Goal: Transaction & Acquisition: Purchase product/service

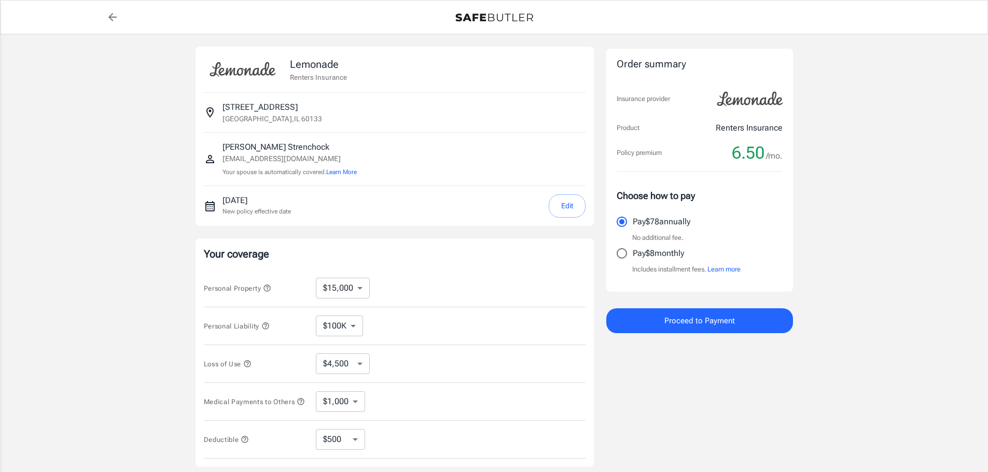
select select "15000"
select select "500"
click at [638, 257] on p "Pay $8 monthly" at bounding box center [657, 253] width 51 height 12
click at [632, 257] on input "Pay $8 monthly" at bounding box center [622, 254] width 22 height 22
radio input "true"
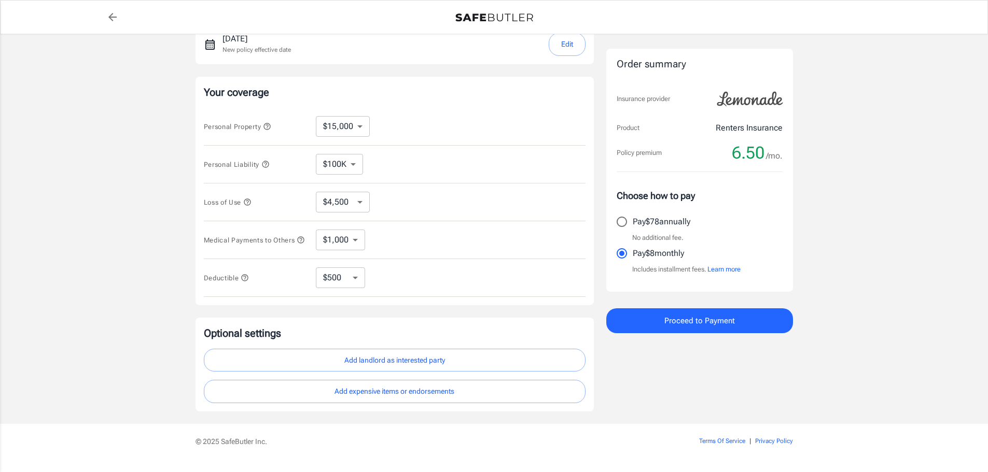
scroll to position [190, 0]
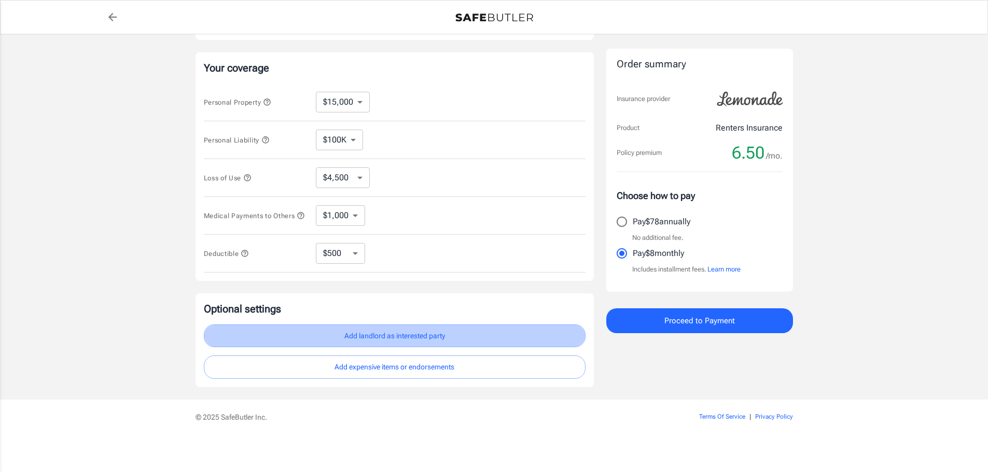
click at [384, 334] on button "Add landlord as interested party" at bounding box center [395, 336] width 382 height 23
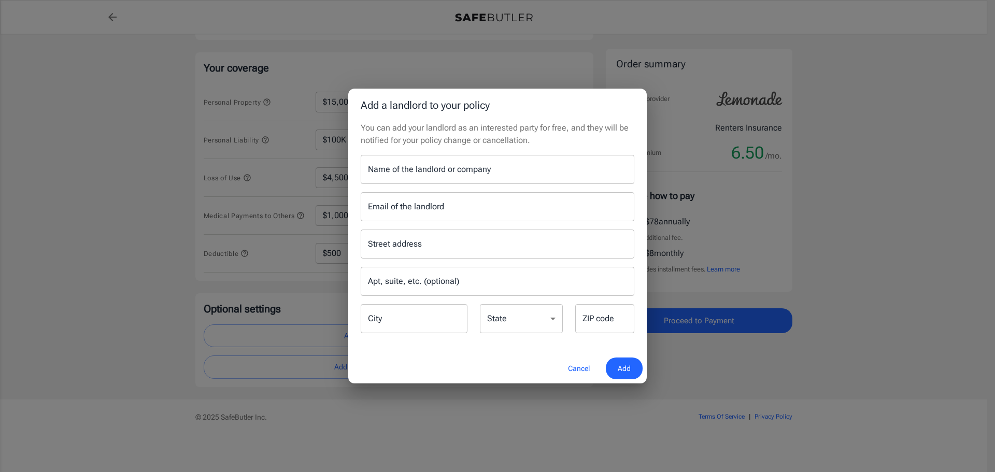
click at [462, 166] on input "Name of the landlord or company" at bounding box center [498, 169] width 274 height 29
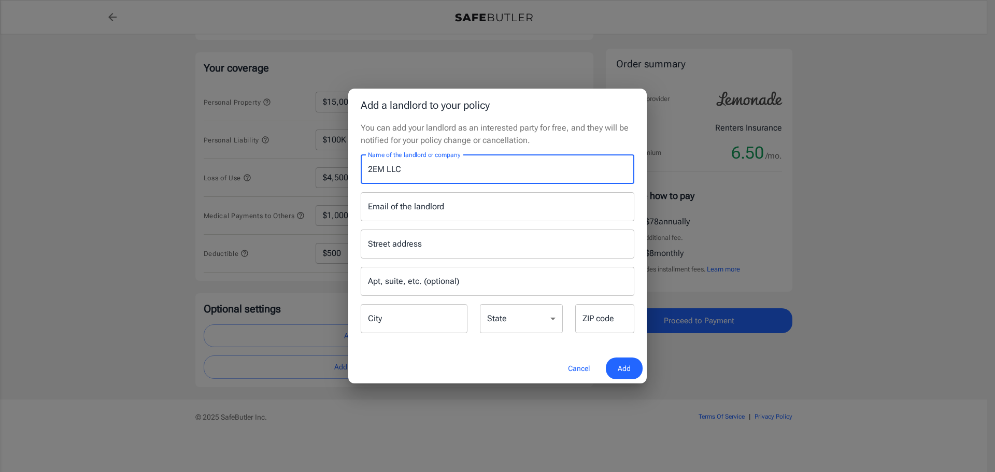
type input "2EM LLC"
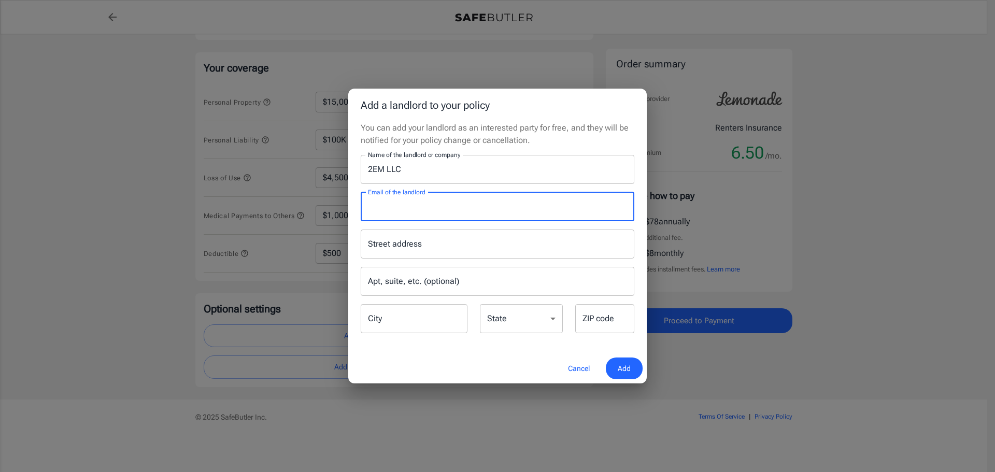
type input "l"
type input "k"
type input "meister.kellie@gmail.com"
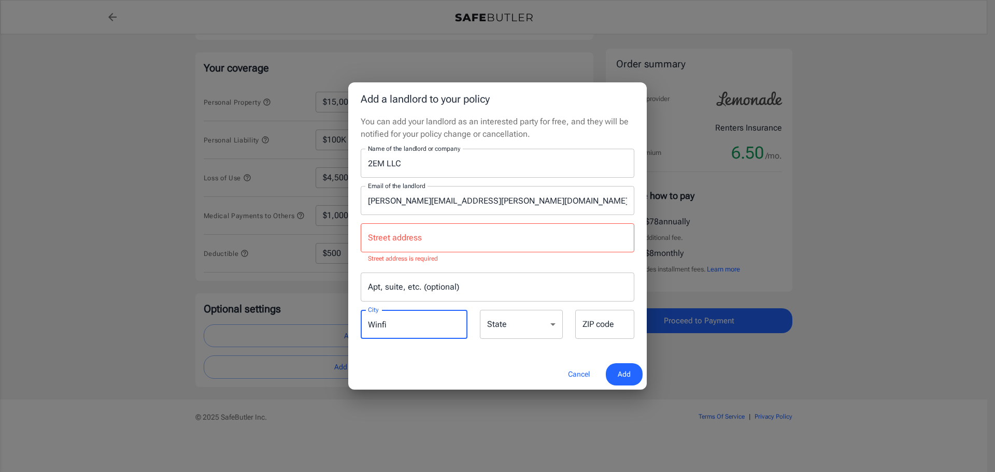
click at [430, 229] on div "Street address" at bounding box center [498, 237] width 274 height 29
type input "Winfi"
click at [428, 237] on input "Street address" at bounding box center [497, 238] width 264 height 20
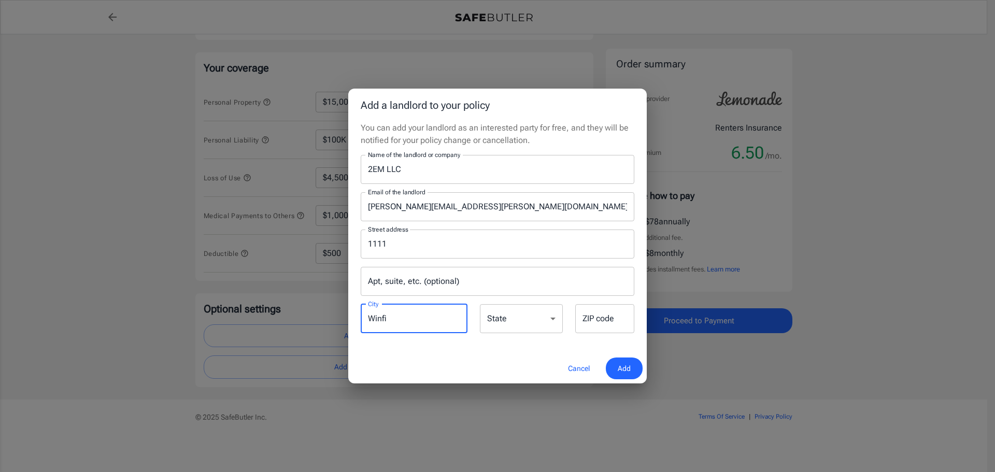
click at [422, 323] on input "Winfi" at bounding box center [414, 318] width 107 height 29
click at [423, 318] on input "Winfi" at bounding box center [414, 318] width 107 height 29
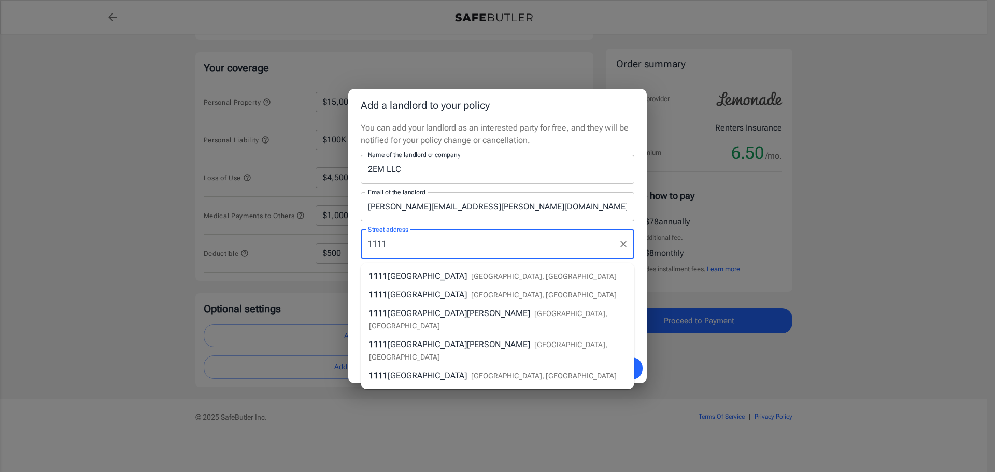
drag, startPoint x: 408, startPoint y: 239, endPoint x: 315, endPoint y: 252, distance: 93.8
click at [315, 252] on div "Add a landlord to your policy You can add your landlord as an interested party …" at bounding box center [497, 236] width 995 height 472
type input "na"
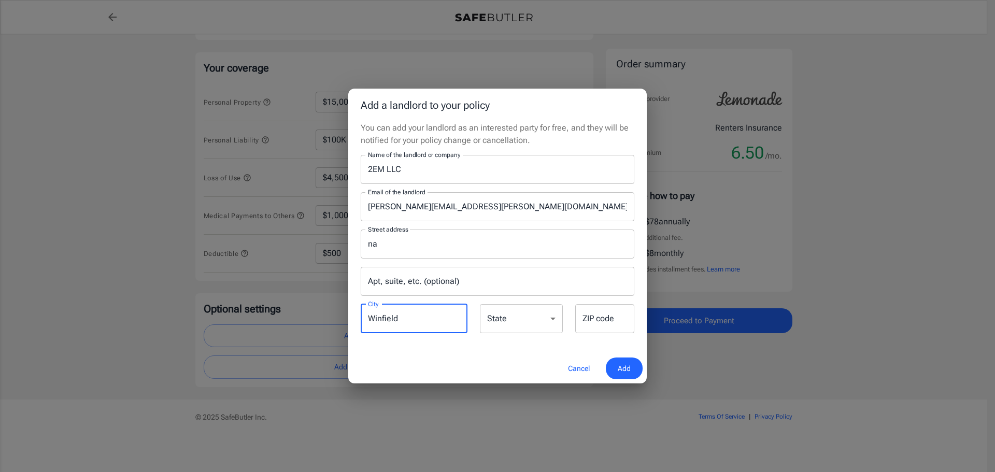
type input "Winfield"
select select "IL"
click at [617, 367] on div "Cancel Add" at bounding box center [497, 369] width 299 height 31
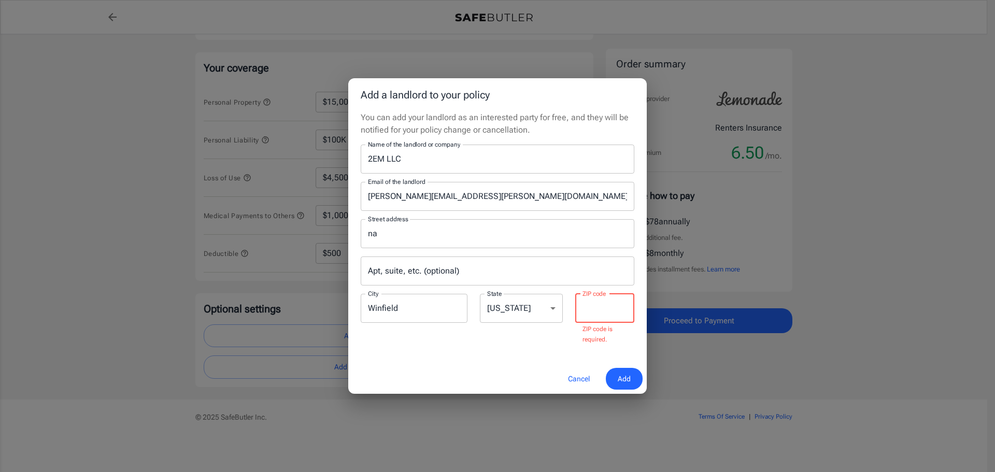
click at [580, 306] on input "ZIP code" at bounding box center [604, 308] width 59 height 29
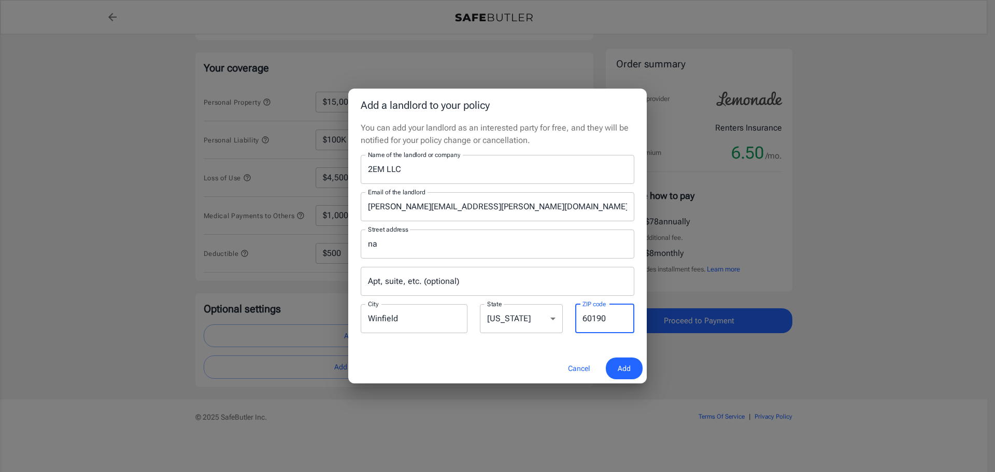
type input "60190"
click at [627, 358] on button "Add" at bounding box center [624, 369] width 37 height 22
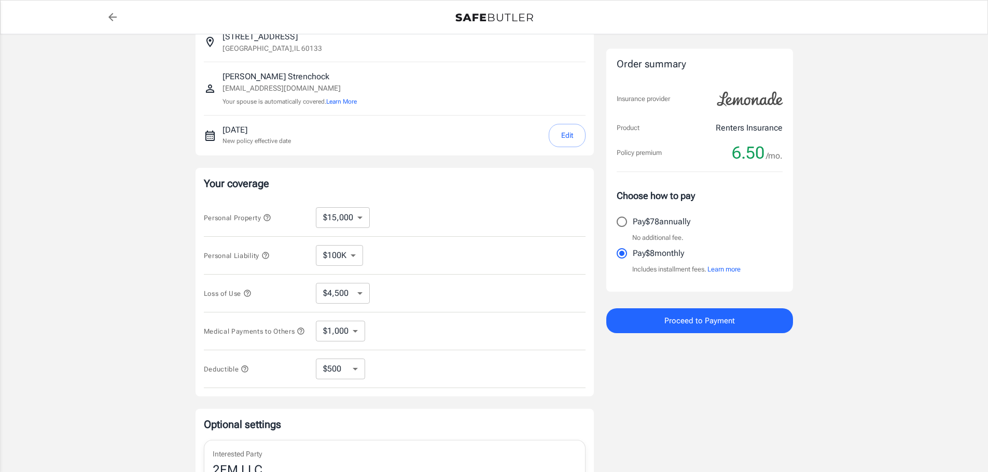
scroll to position [0, 0]
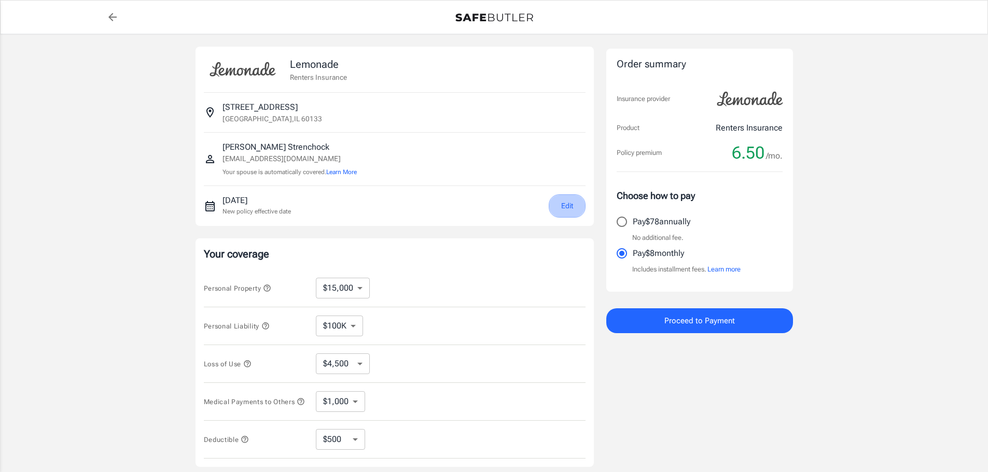
click at [564, 205] on button "Edit" at bounding box center [566, 205] width 37 height 23
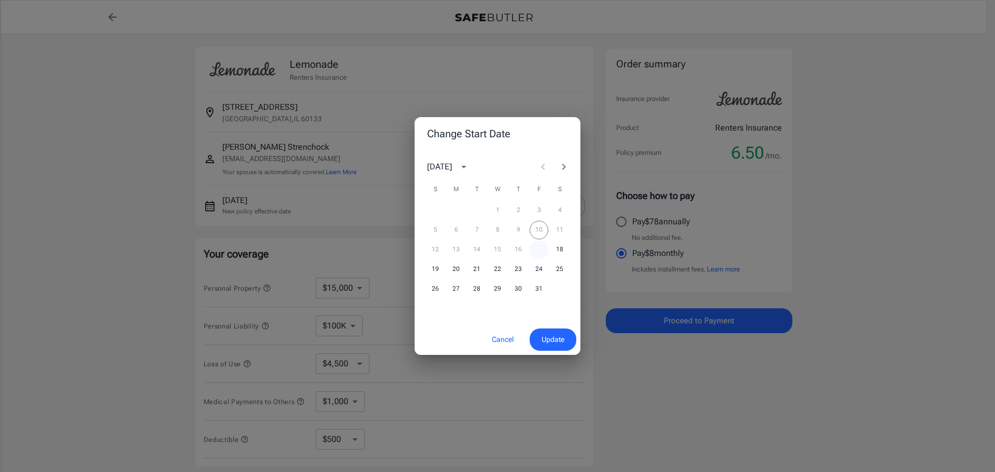
click at [544, 246] on button "17" at bounding box center [539, 250] width 19 height 19
click at [558, 339] on span "Update" at bounding box center [553, 339] width 23 height 13
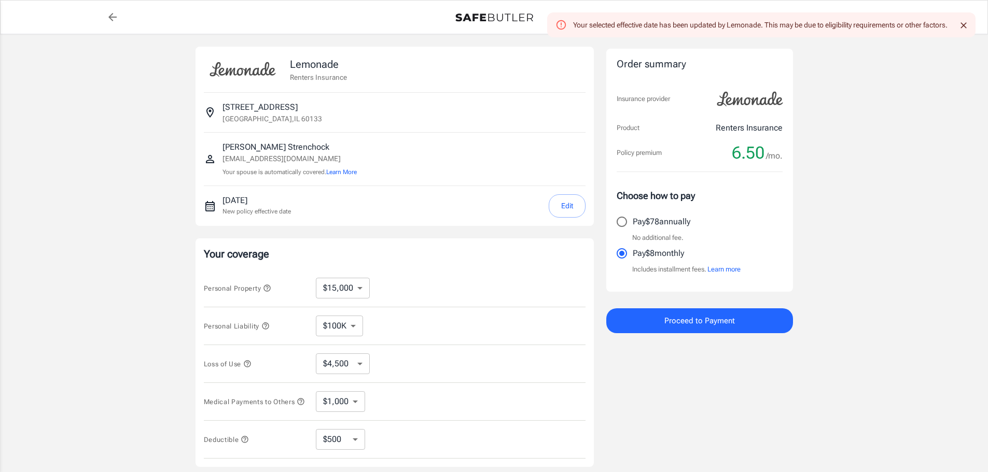
click at [270, 290] on icon "button" at bounding box center [267, 288] width 8 height 8
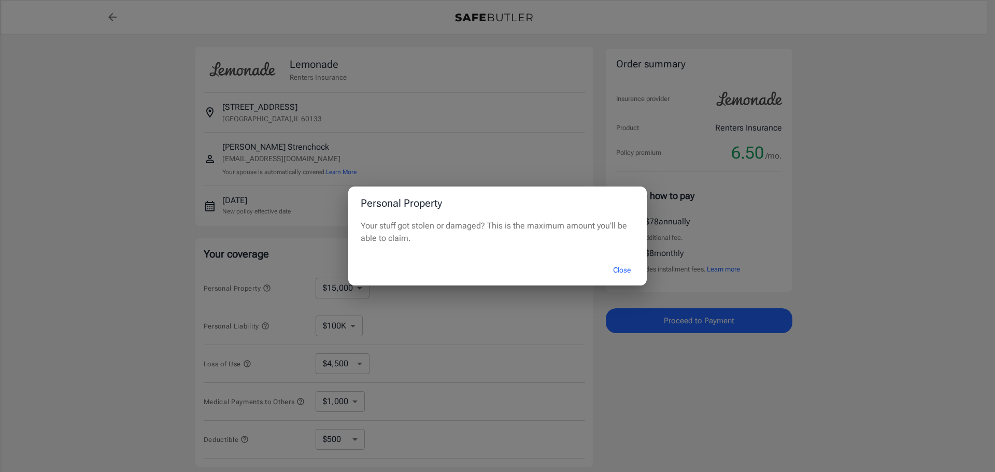
click at [624, 268] on button "Close" at bounding box center [621, 270] width 41 height 22
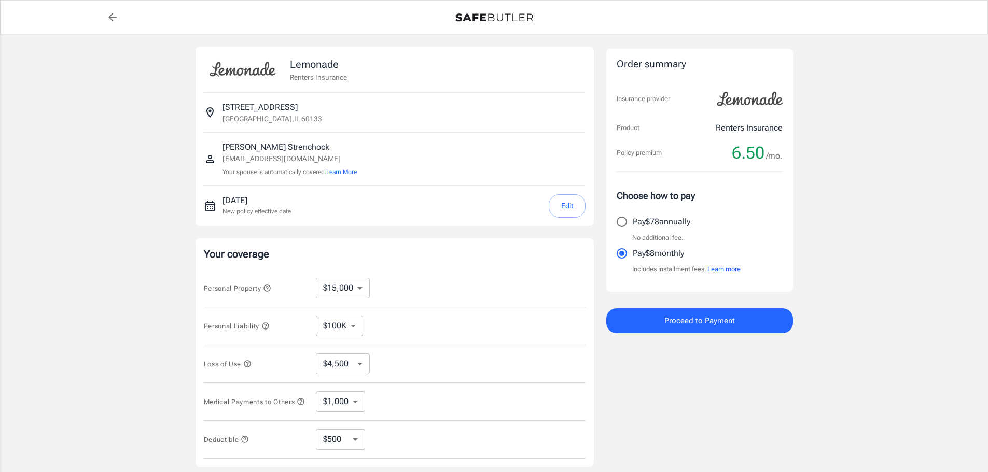
click at [114, 13] on icon "back to quotes" at bounding box center [112, 17] width 12 height 12
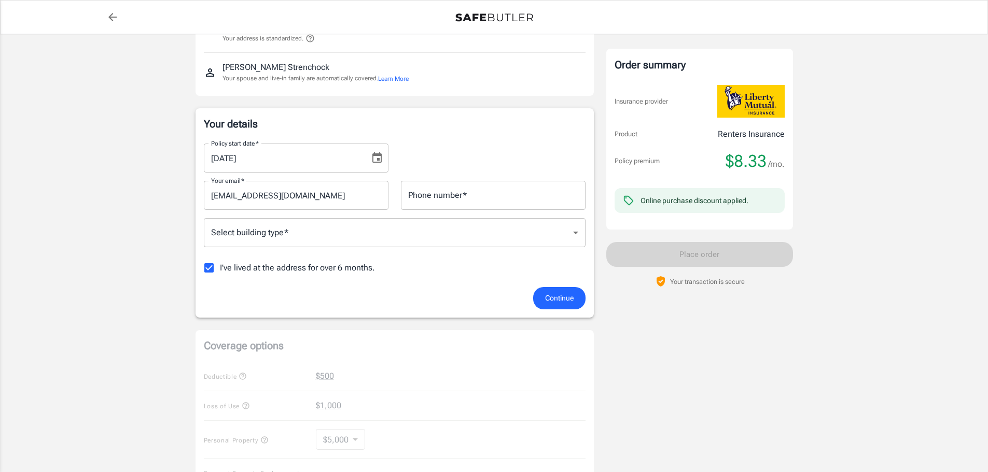
scroll to position [52, 0]
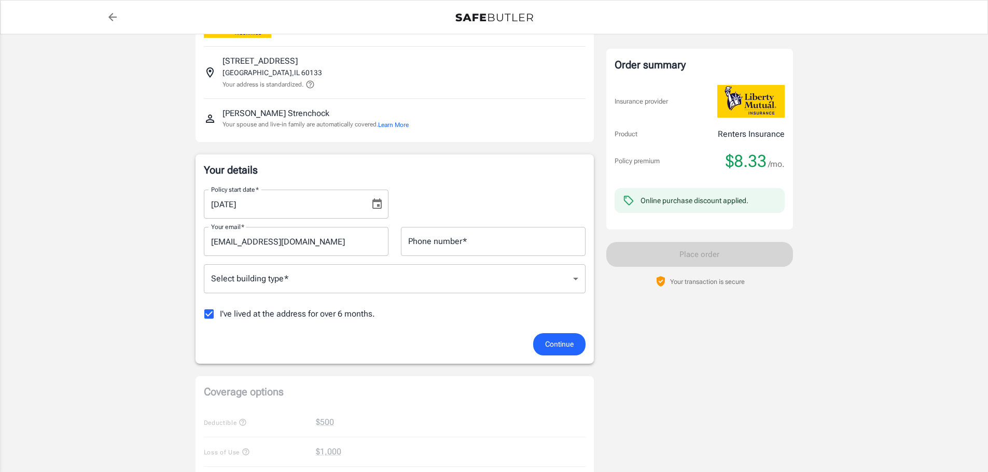
click at [383, 206] on icon "Choose date, selected date is Oct 12, 2025" at bounding box center [377, 204] width 12 height 12
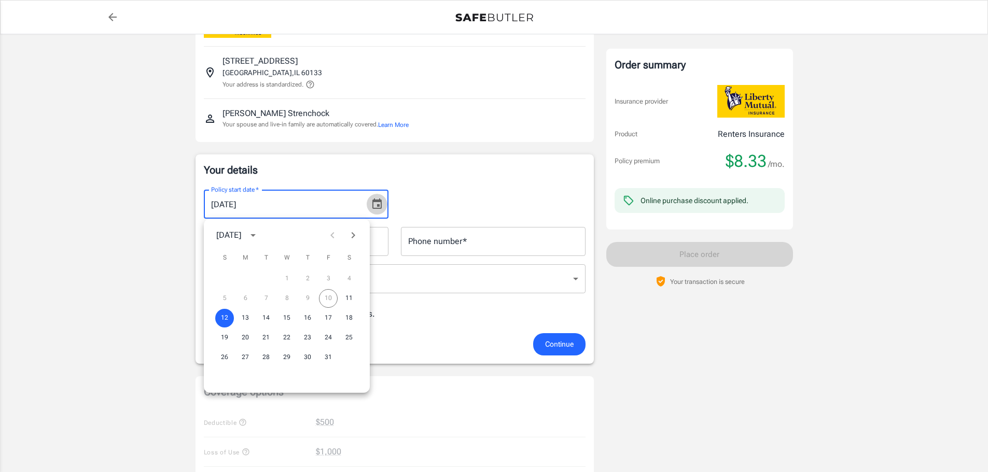
click at [383, 206] on icon "Choose date, selected date is Oct 12, 2025" at bounding box center [377, 204] width 12 height 12
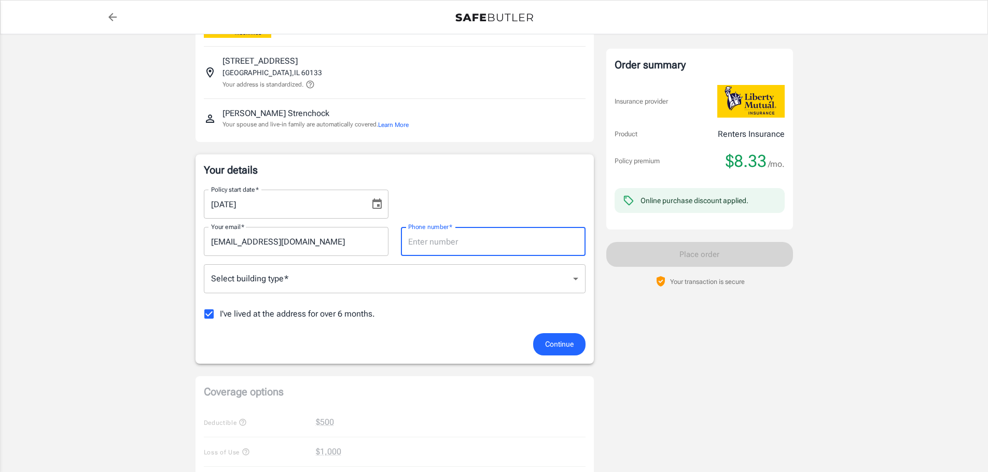
click at [430, 246] on input "Phone number   *" at bounding box center [493, 241] width 185 height 29
type input "5107016078"
click at [327, 284] on body "Policy premium $ 8.33 /mo Liberty Mutual Renters Insurance [STREET_ADDRESS] You…" at bounding box center [497, 438] width 995 height 980
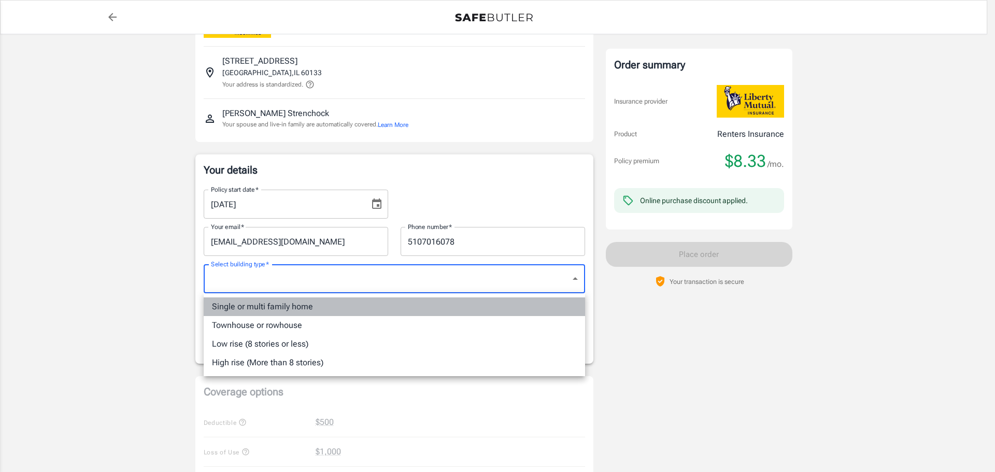
click at [324, 303] on li "Single or multi family home" at bounding box center [395, 307] width 382 height 19
type input "singlefamily"
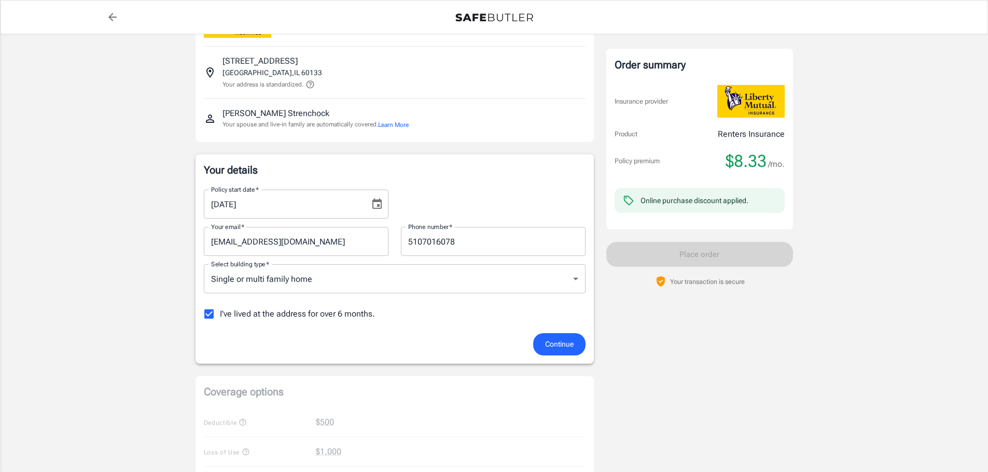
click at [238, 318] on span "I've lived at the address for over 6 months." at bounding box center [297, 314] width 155 height 12
click at [220, 318] on input "I've lived at the address for over 6 months." at bounding box center [209, 314] width 22 height 22
checkbox input "false"
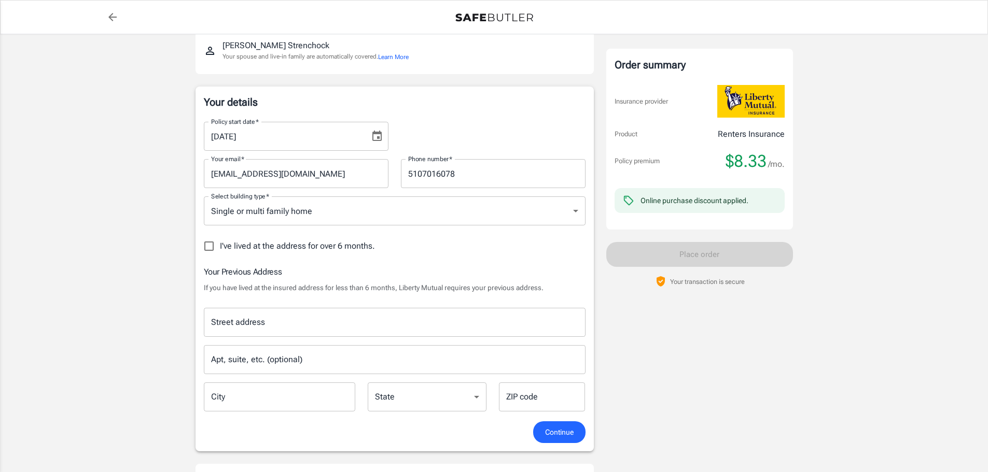
scroll to position [207, 0]
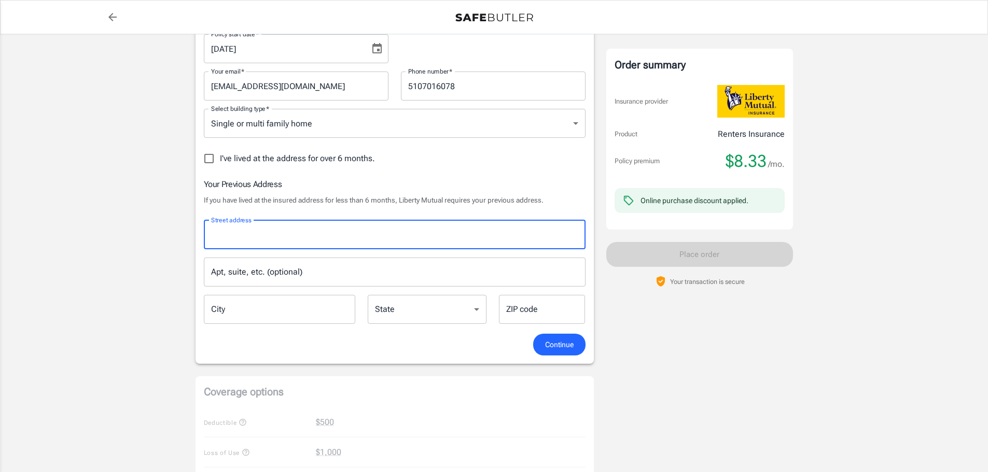
click at [289, 231] on input "Street address" at bounding box center [394, 235] width 372 height 20
type input "[STREET_ADDRESS]"
type input "[GEOGRAPHIC_DATA]"
type input "30310"
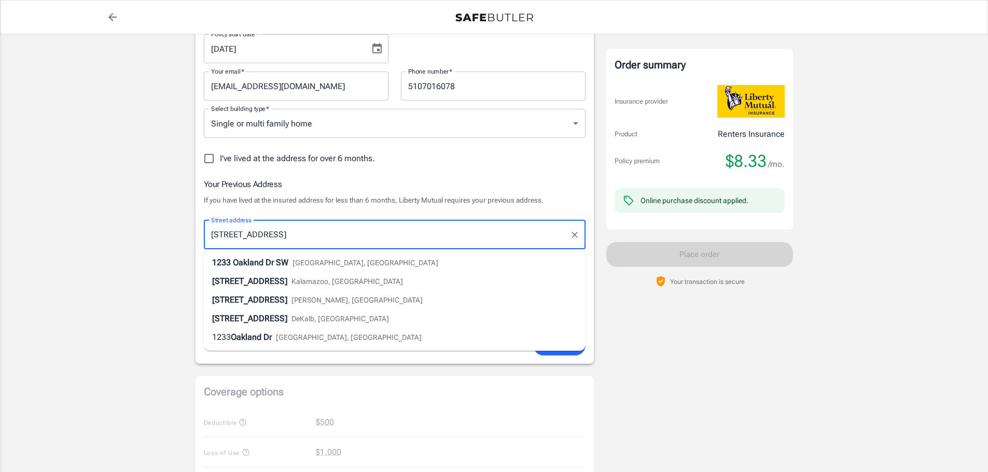
click at [264, 269] on li "[STREET_ADDRESS]" at bounding box center [395, 263] width 382 height 19
type input "[STREET_ADDRESS]"
type input "[GEOGRAPHIC_DATA]"
select select "GA"
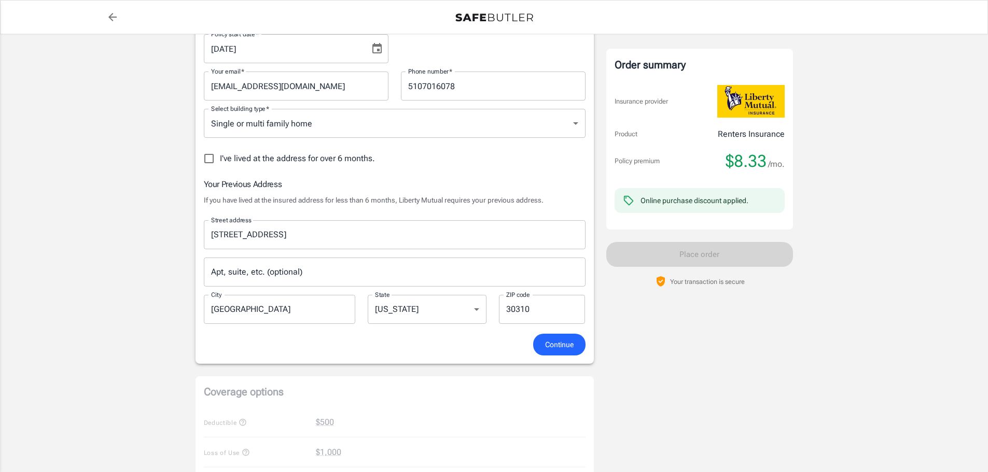
click at [559, 348] on span "Continue" at bounding box center [559, 345] width 29 height 13
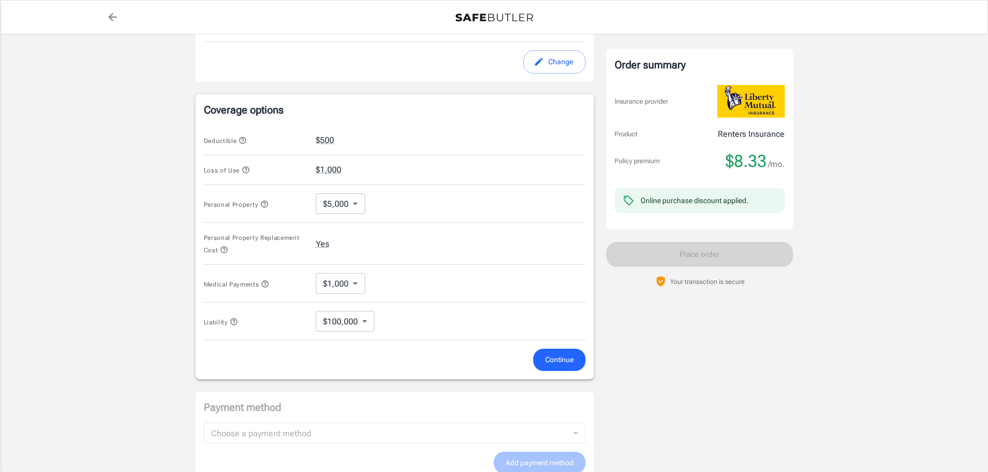
scroll to position [373, 0]
click at [263, 205] on icon "button" at bounding box center [264, 204] width 8 height 8
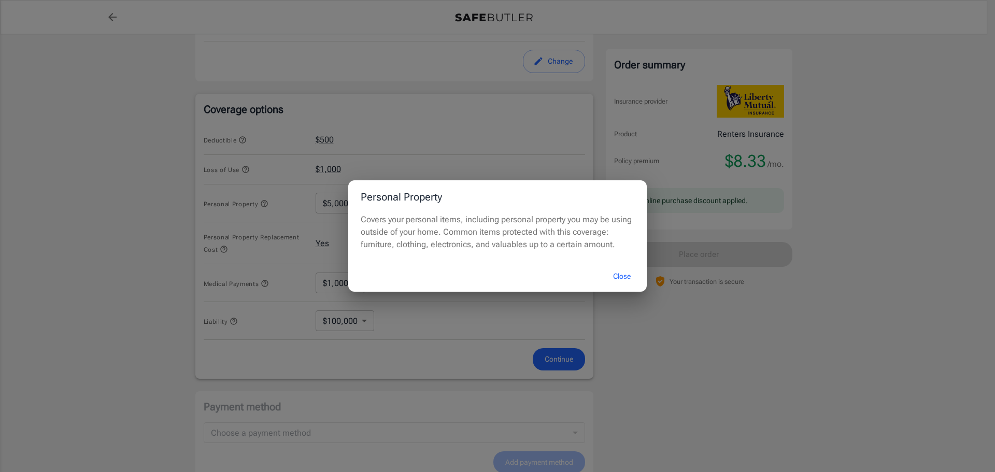
click at [624, 278] on button "Close" at bounding box center [621, 276] width 41 height 22
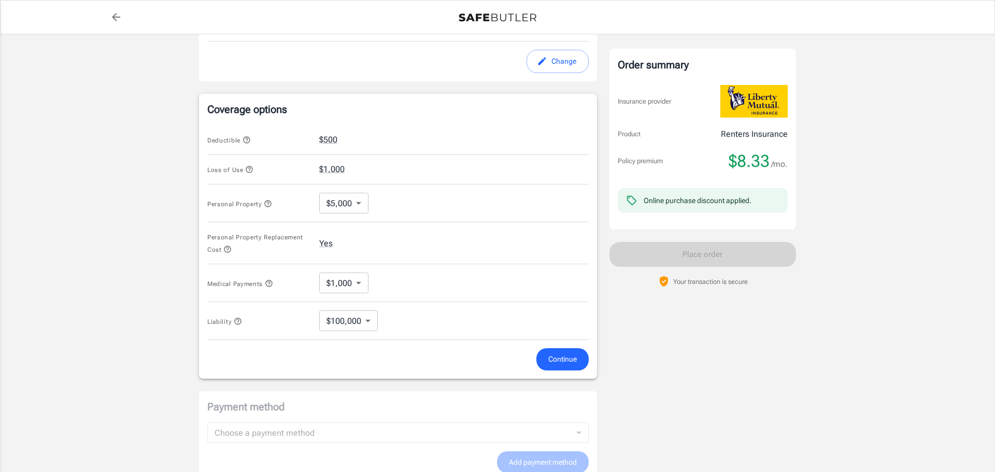
click at [358, 203] on body "Policy premium $ 8.33 /mo Liberty Mutual Renters Insurance [STREET_ADDRESS] You…" at bounding box center [497, 136] width 995 height 1019
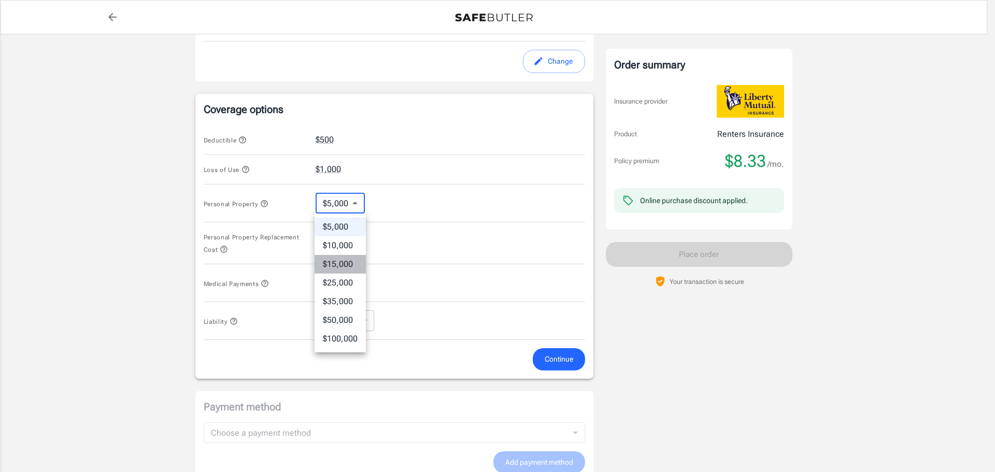
click at [332, 261] on li "$15,000" at bounding box center [340, 264] width 51 height 19
type input "15000"
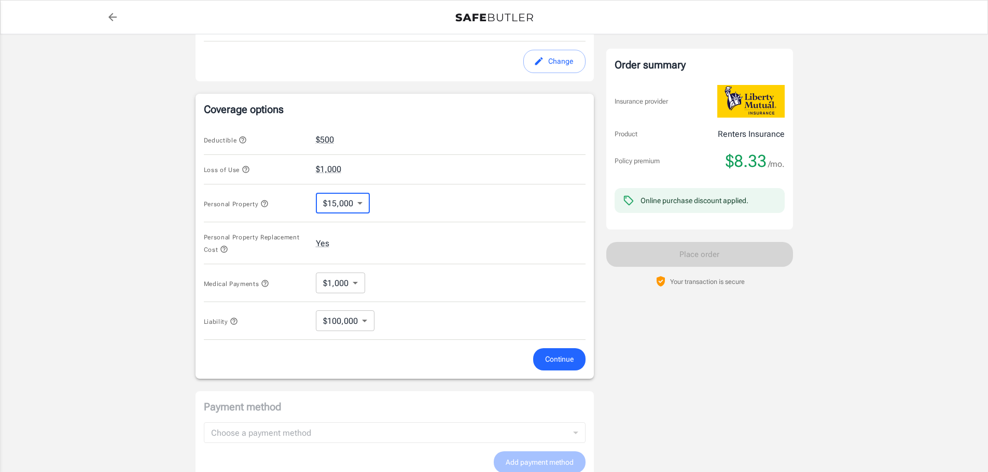
click at [245, 171] on icon "button" at bounding box center [246, 169] width 8 height 8
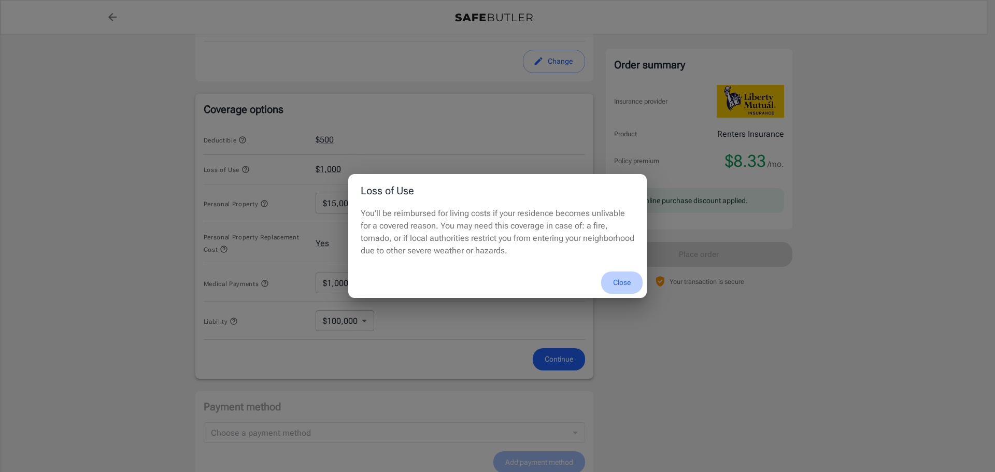
drag, startPoint x: 628, startPoint y: 284, endPoint x: 400, endPoint y: 252, distance: 229.8
click at [627, 284] on button "Close" at bounding box center [621, 283] width 41 height 22
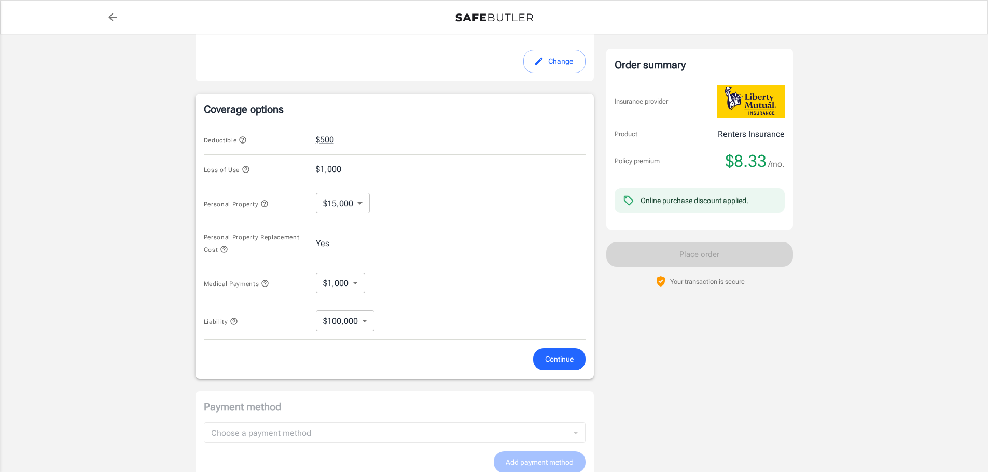
click at [328, 170] on button "$1,000" at bounding box center [328, 169] width 25 height 12
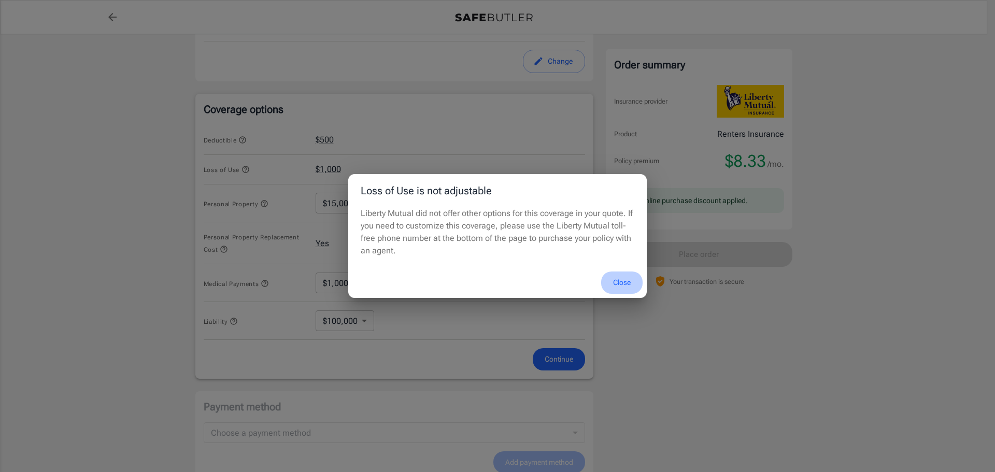
click at [626, 281] on button "Close" at bounding box center [621, 283] width 41 height 22
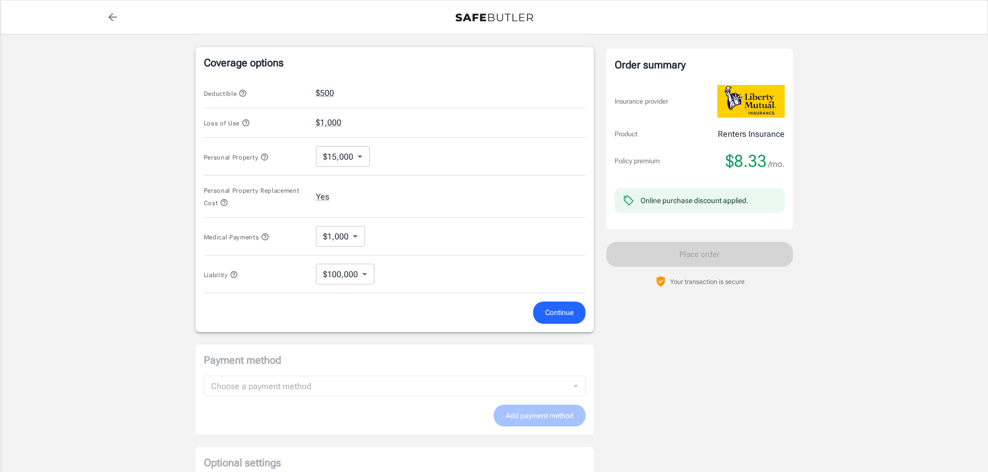
scroll to position [547, 0]
